Goal: Information Seeking & Learning: Learn about a topic

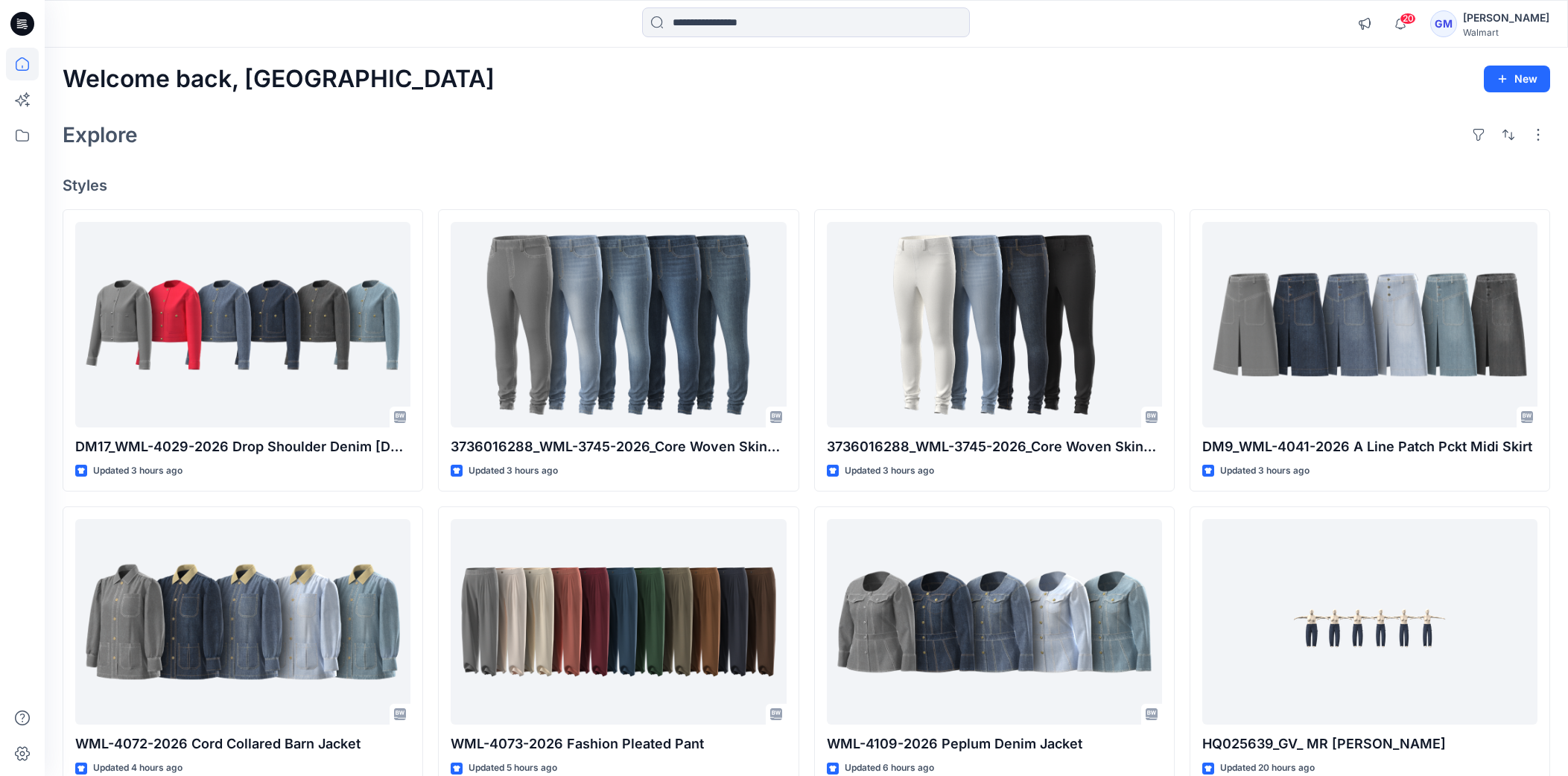
click at [23, 28] on icon at bounding box center [23, 24] width 24 height 24
click at [23, 138] on icon at bounding box center [22, 135] width 33 height 33
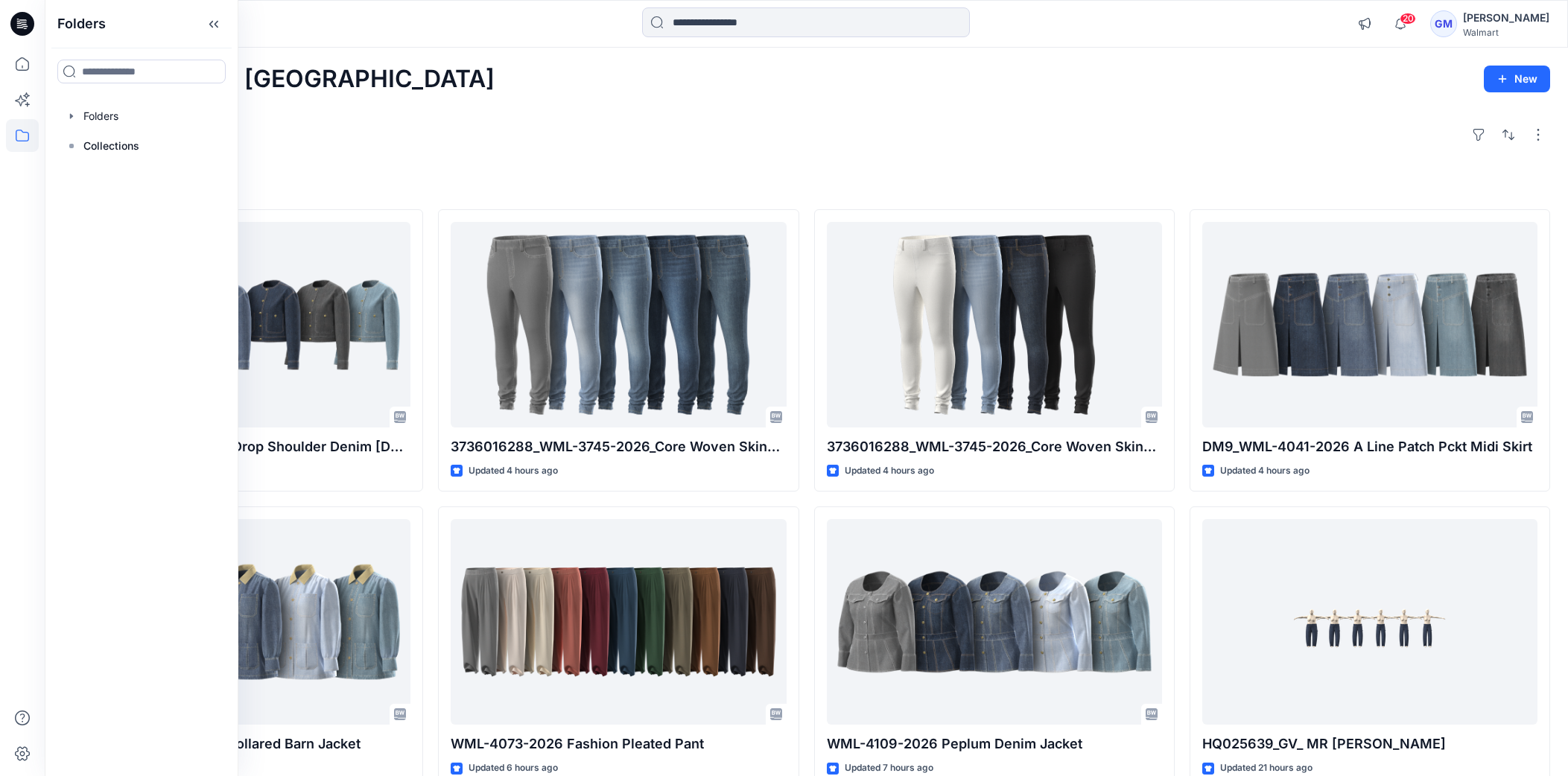
click at [622, 143] on div "Explore" at bounding box center [807, 134] width 1488 height 35
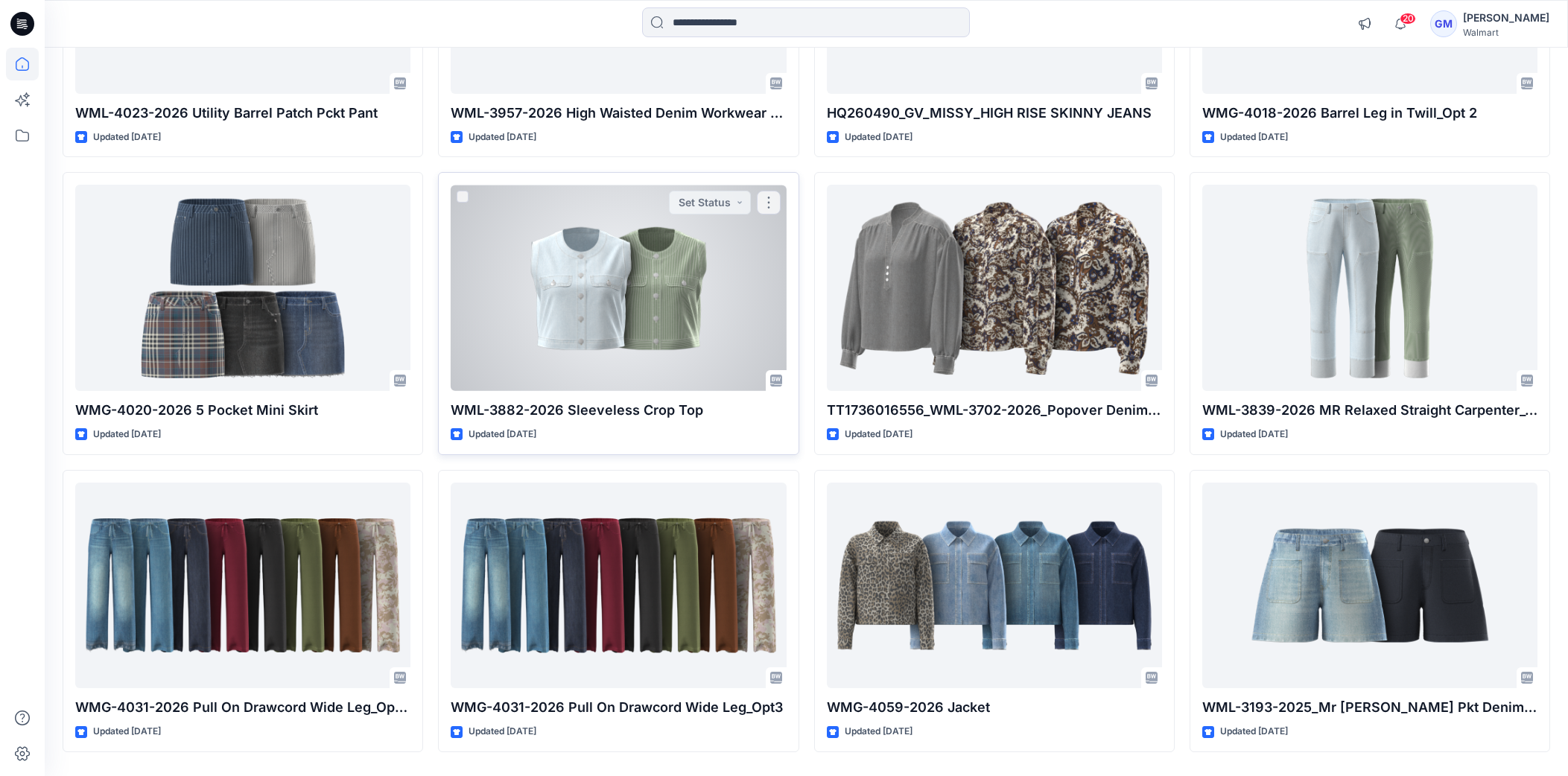
scroll to position [3055, 0]
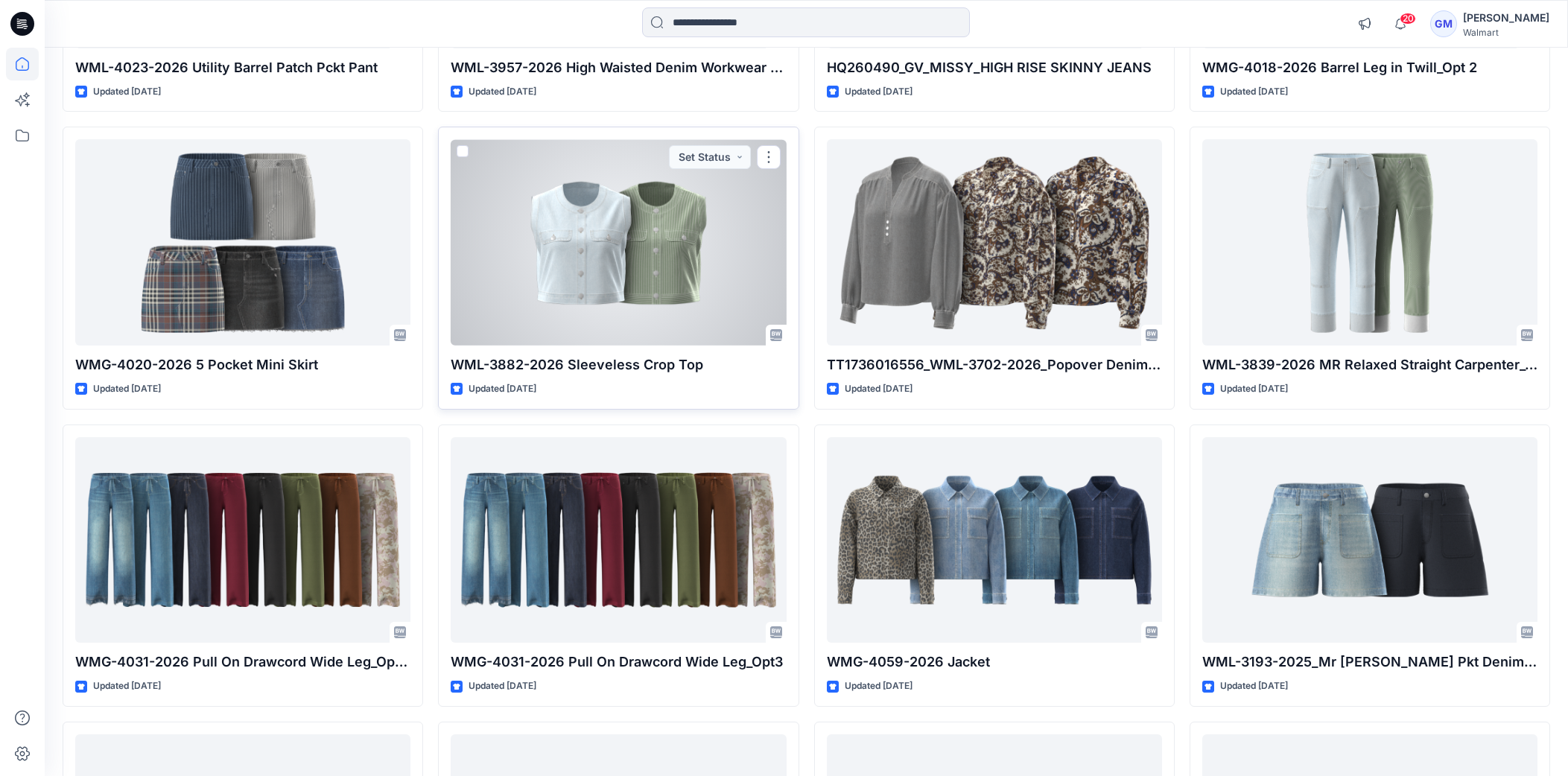
click at [708, 323] on div at bounding box center [619, 242] width 335 height 206
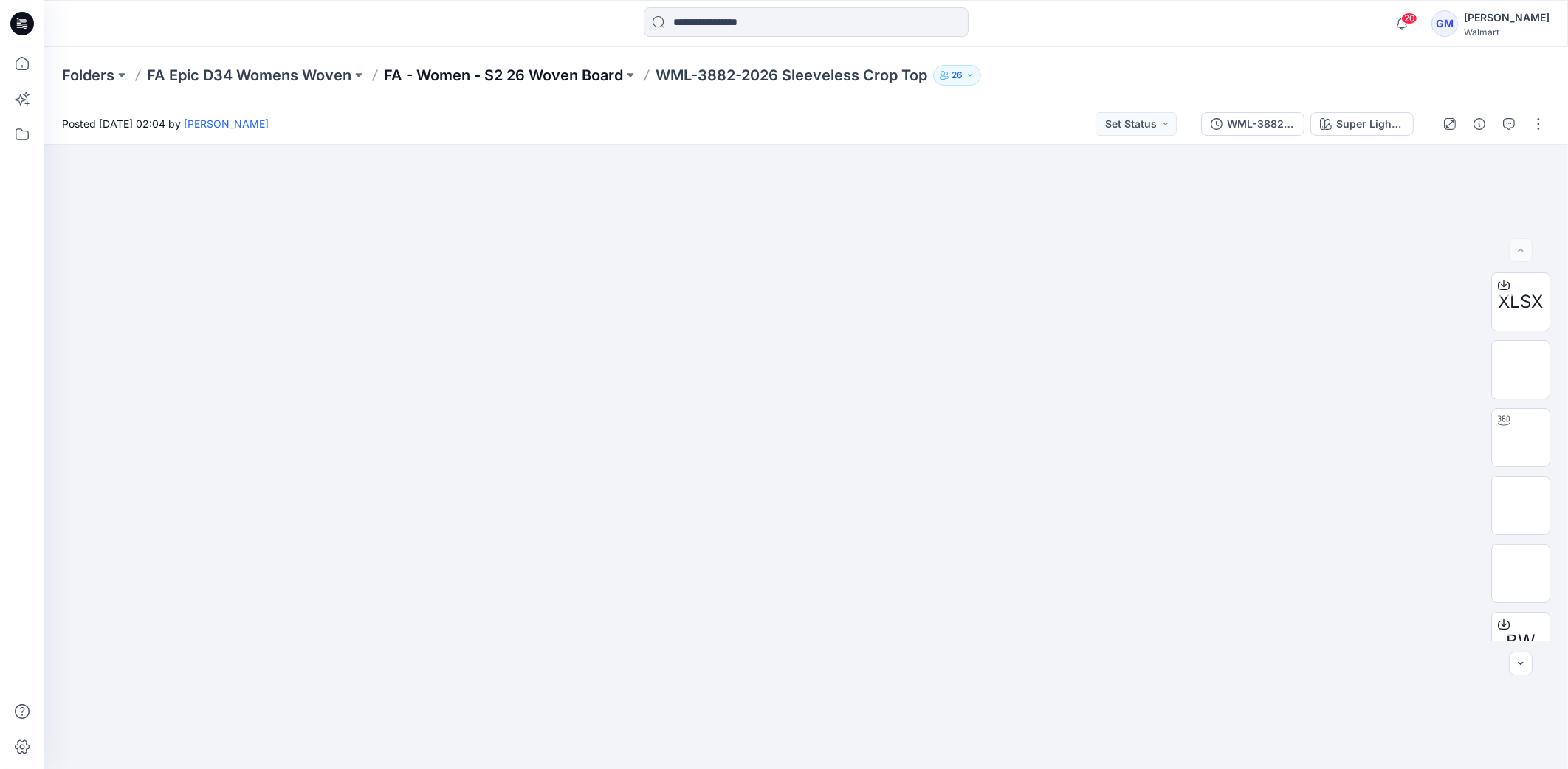
drag, startPoint x: 602, startPoint y: 48, endPoint x: 583, endPoint y: 77, distance: 34.7
click at [594, 63] on div "Folders FA Epic D34 Womens Woven FA - Women - S2 26 Woven Board WML-3882-2026 S…" at bounding box center [806, 75] width 1523 height 56
click at [579, 79] on p "FA - Women - S2 26 Woven Board" at bounding box center [504, 75] width 239 height 21
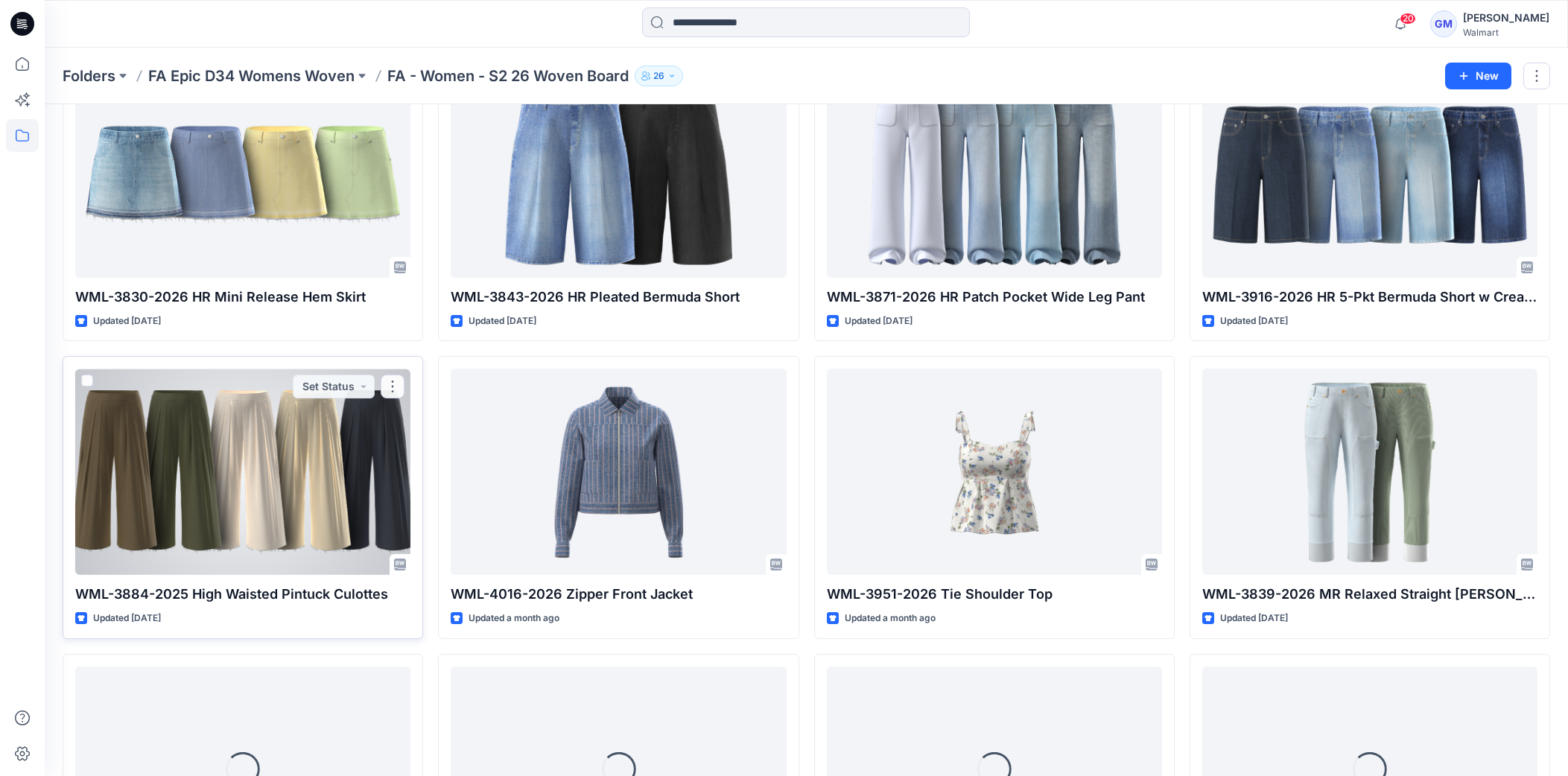
scroll to position [431, 0]
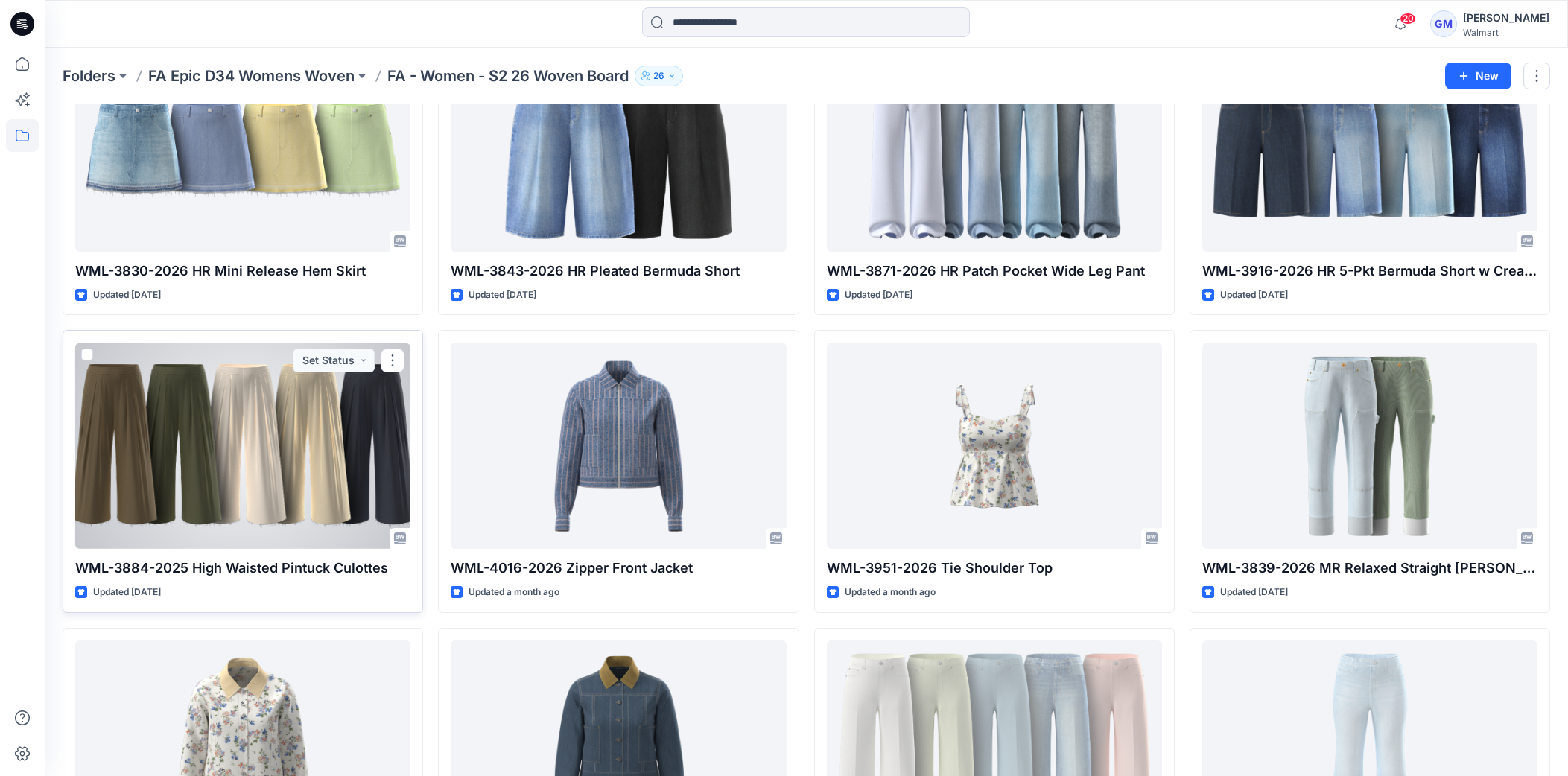
click at [293, 481] on div at bounding box center [242, 446] width 335 height 206
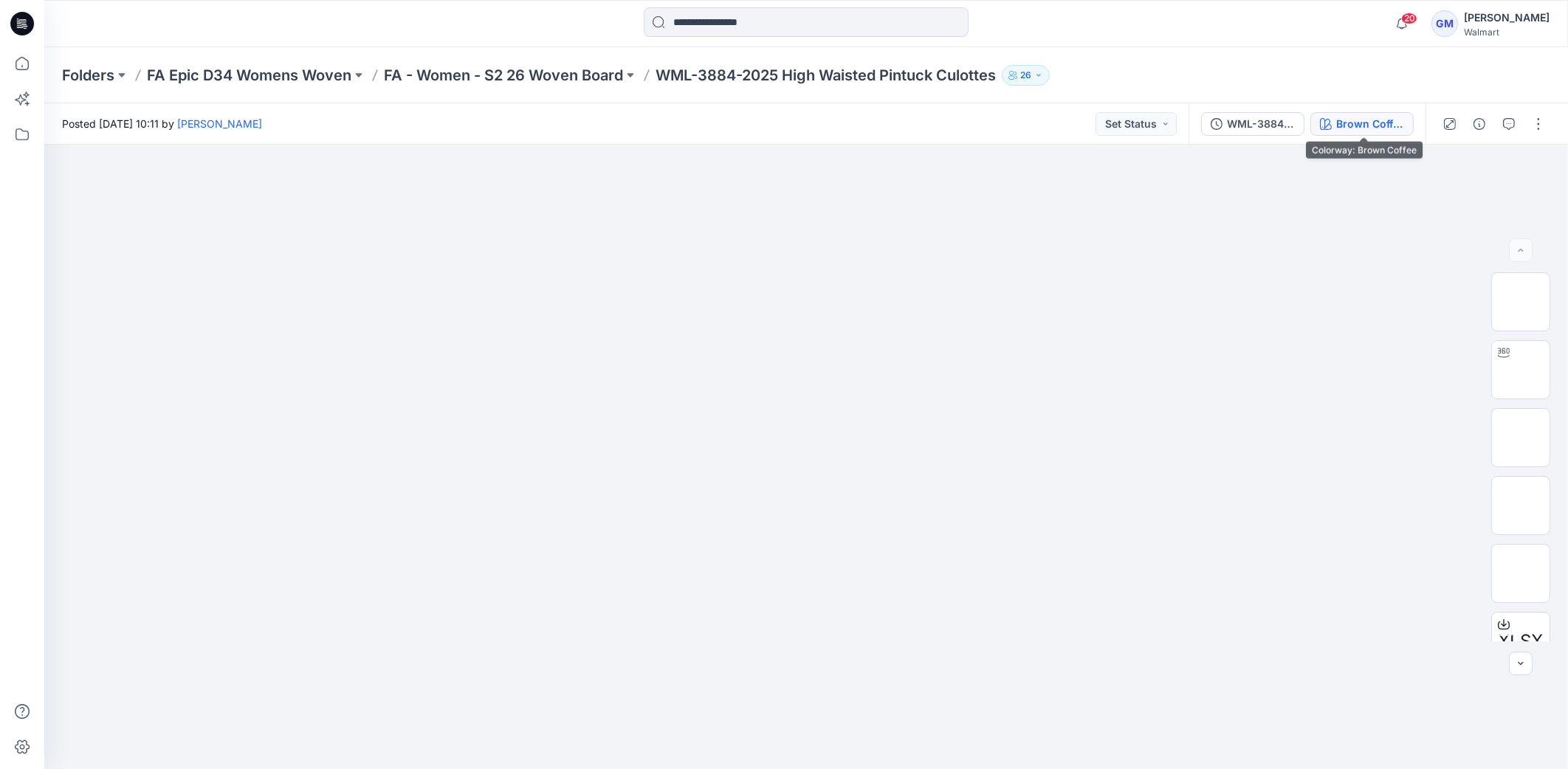
click at [1401, 119] on div "Brown Coffee" at bounding box center [1370, 124] width 68 height 16
